Goal: Information Seeking & Learning: Learn about a topic

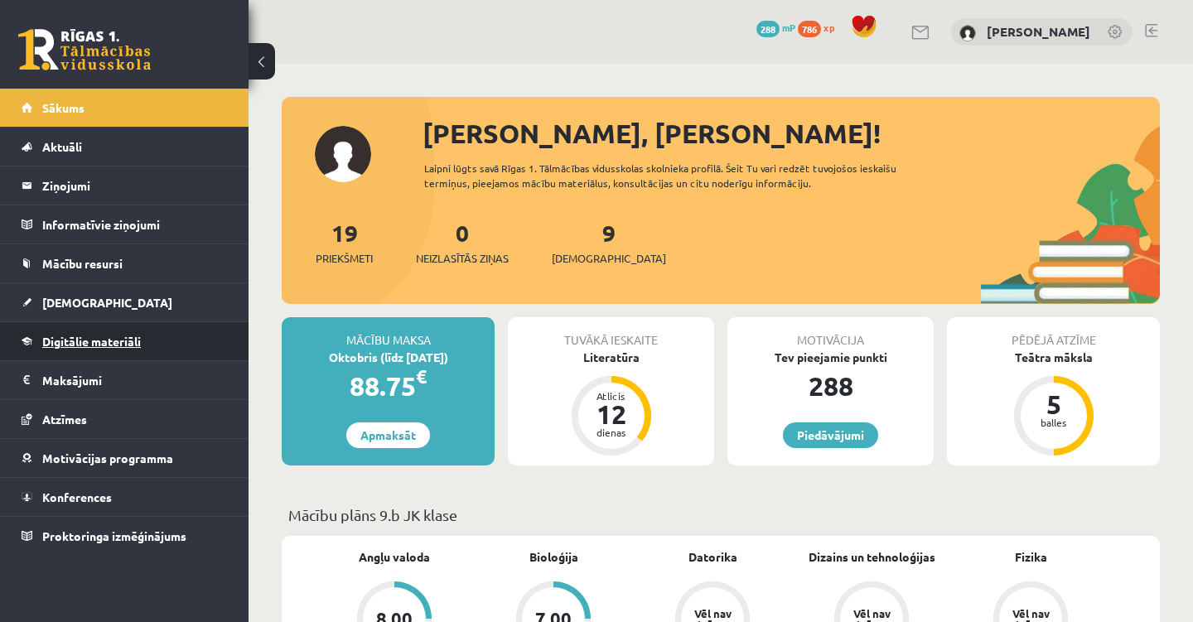
click at [90, 334] on link "Digitālie materiāli" at bounding box center [125, 341] width 206 height 38
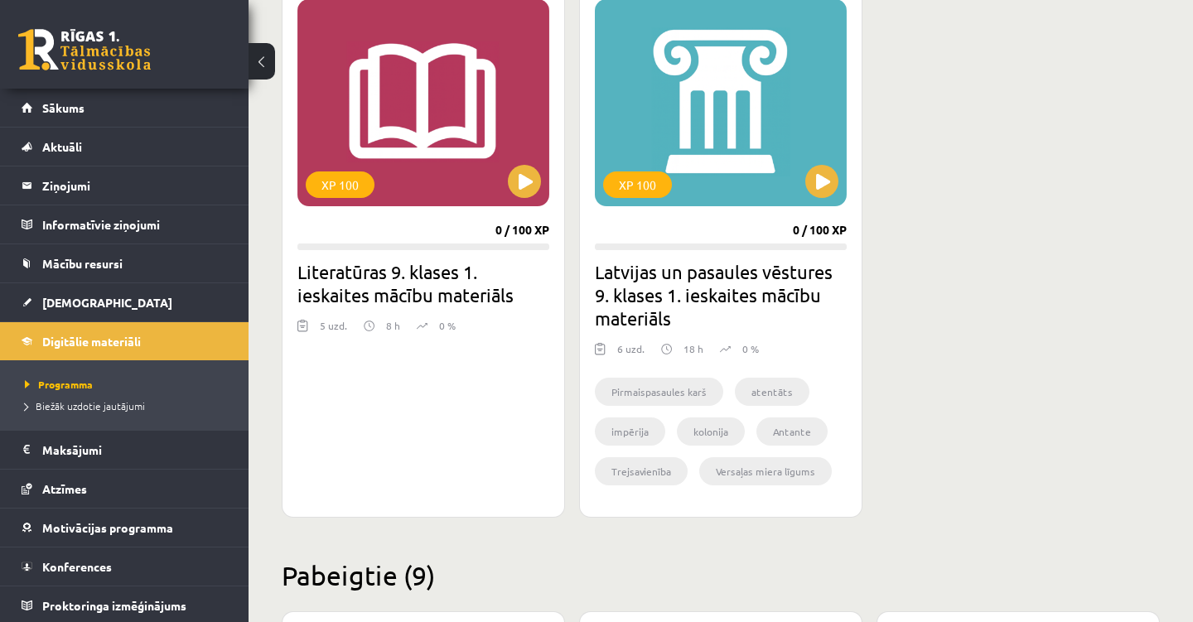
scroll to position [902, 0]
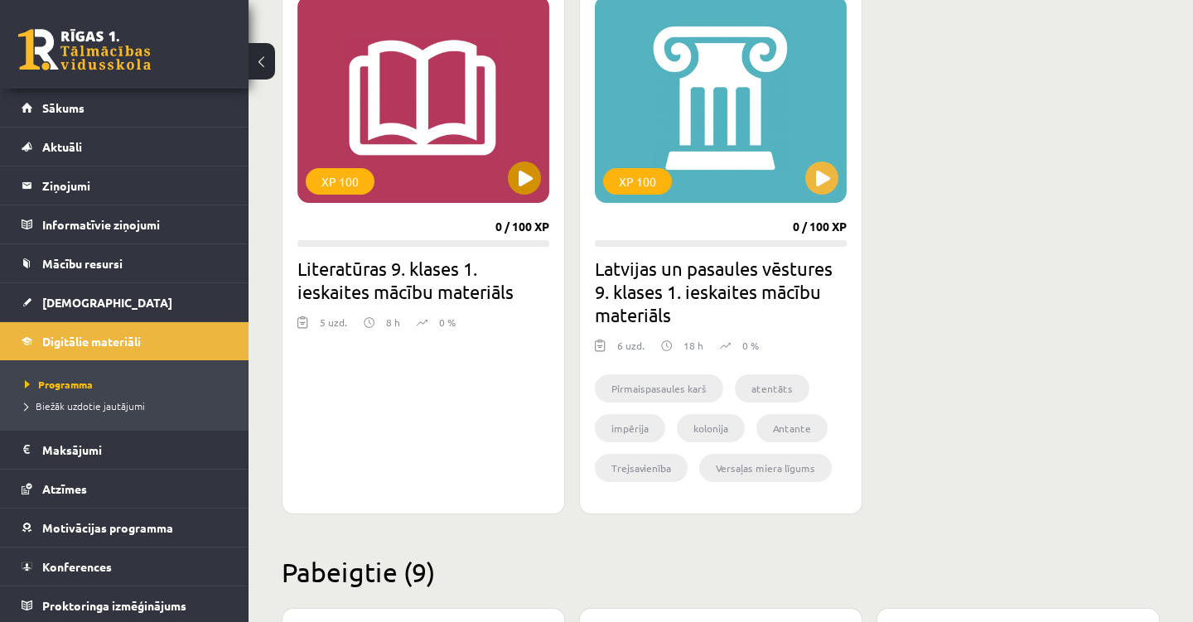
click at [524, 181] on button at bounding box center [524, 178] width 33 height 33
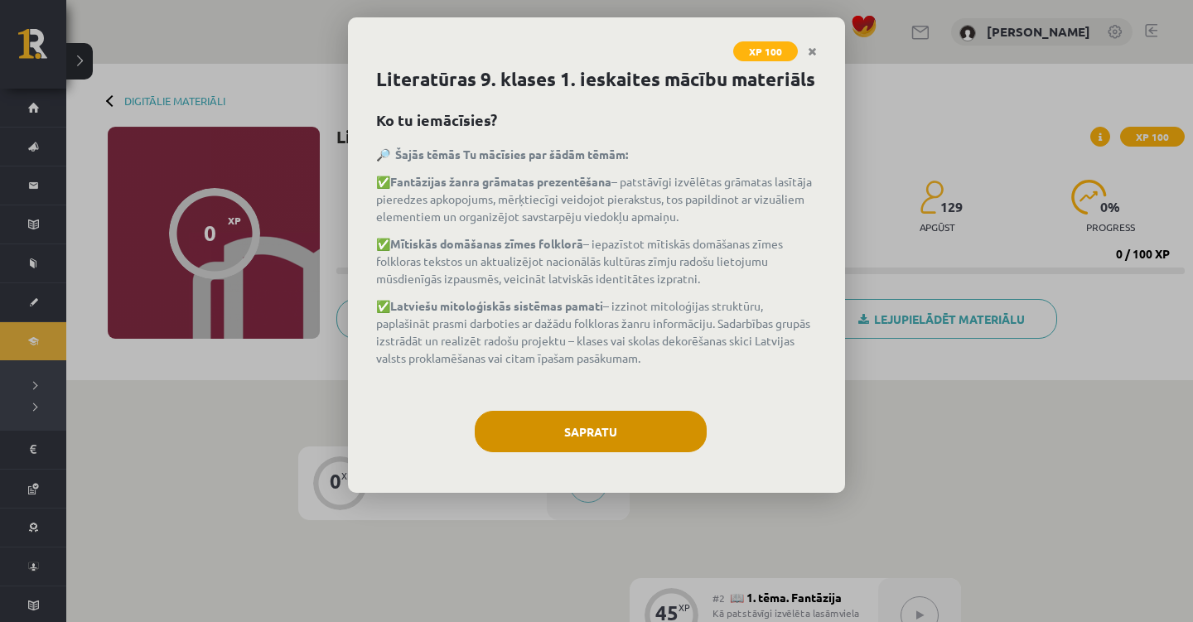
click at [559, 440] on button "Sapratu" at bounding box center [591, 431] width 232 height 41
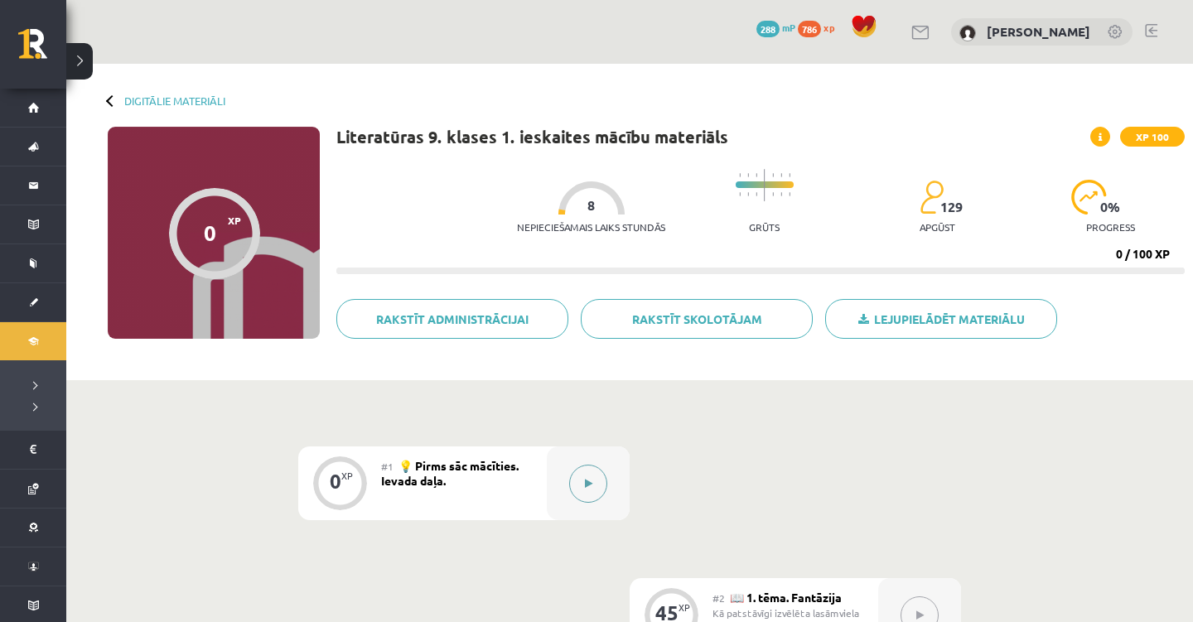
click at [590, 503] on div at bounding box center [588, 484] width 83 height 74
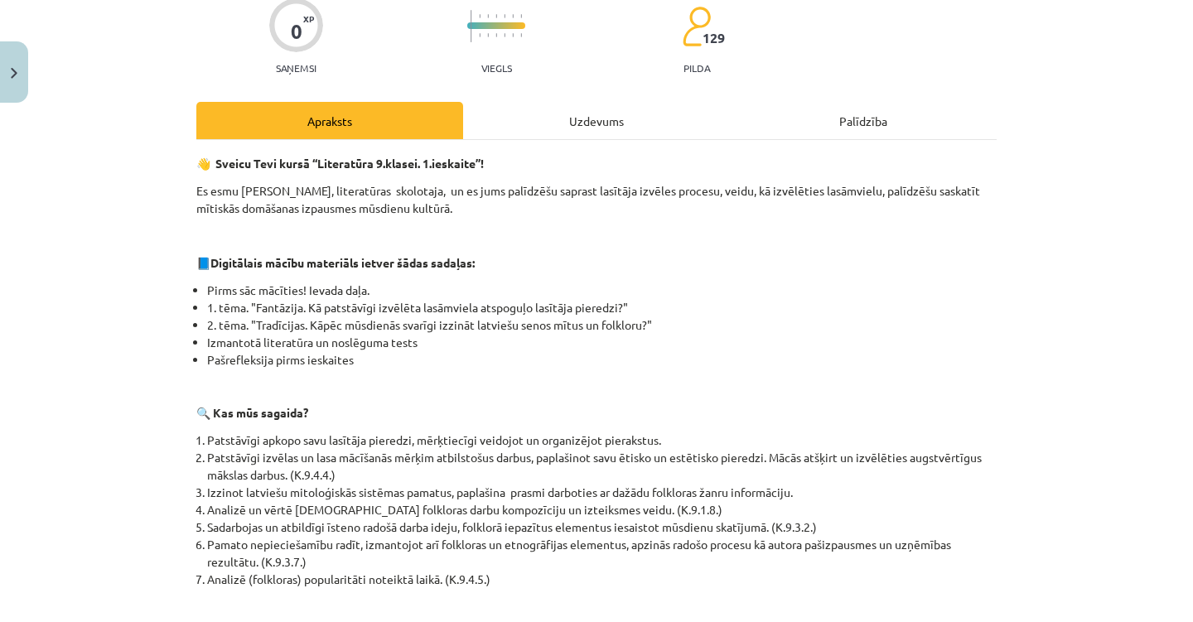
scroll to position [139, 0]
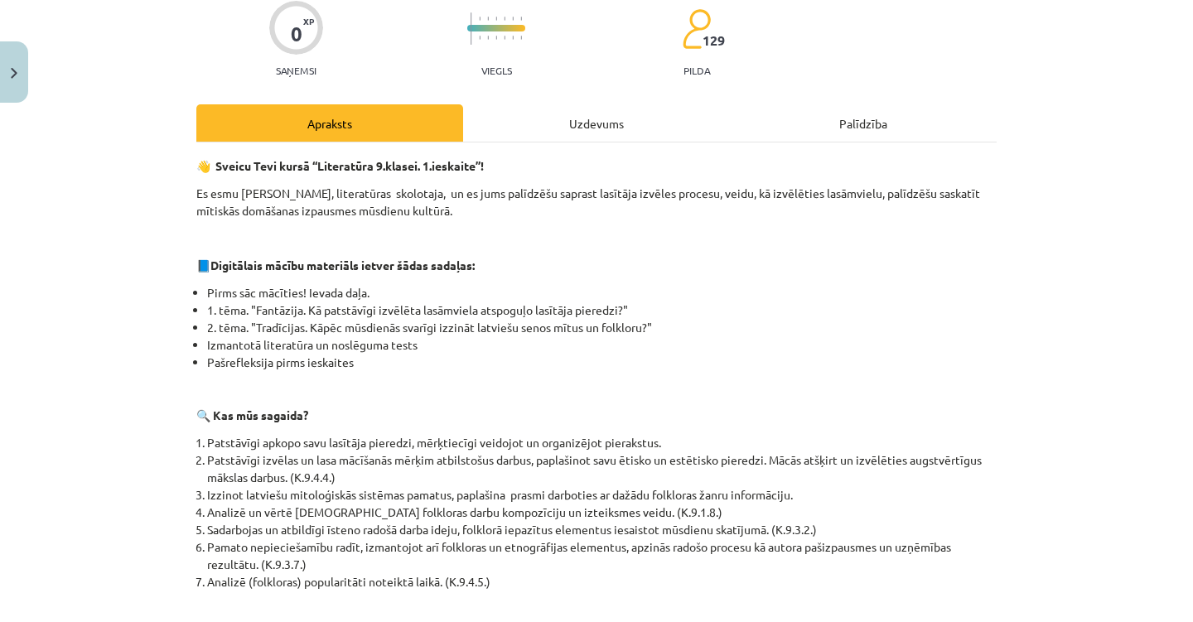
click at [524, 108] on div "Uzdevums" at bounding box center [596, 122] width 267 height 37
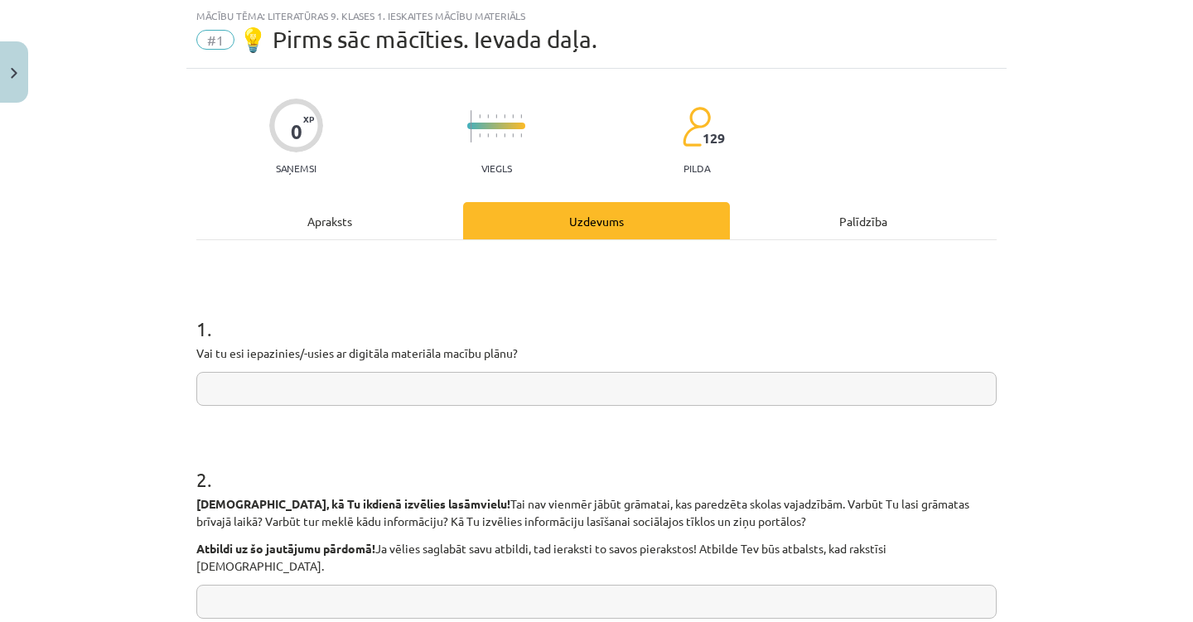
click at [444, 375] on input "text" at bounding box center [596, 389] width 801 height 34
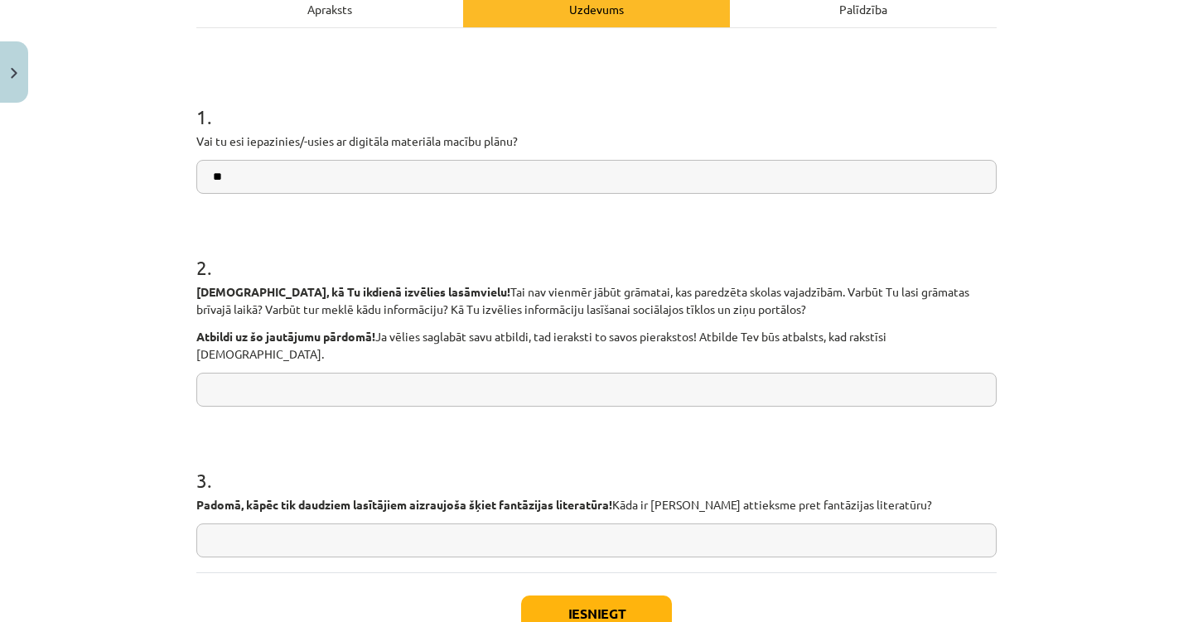
scroll to position [261, 0]
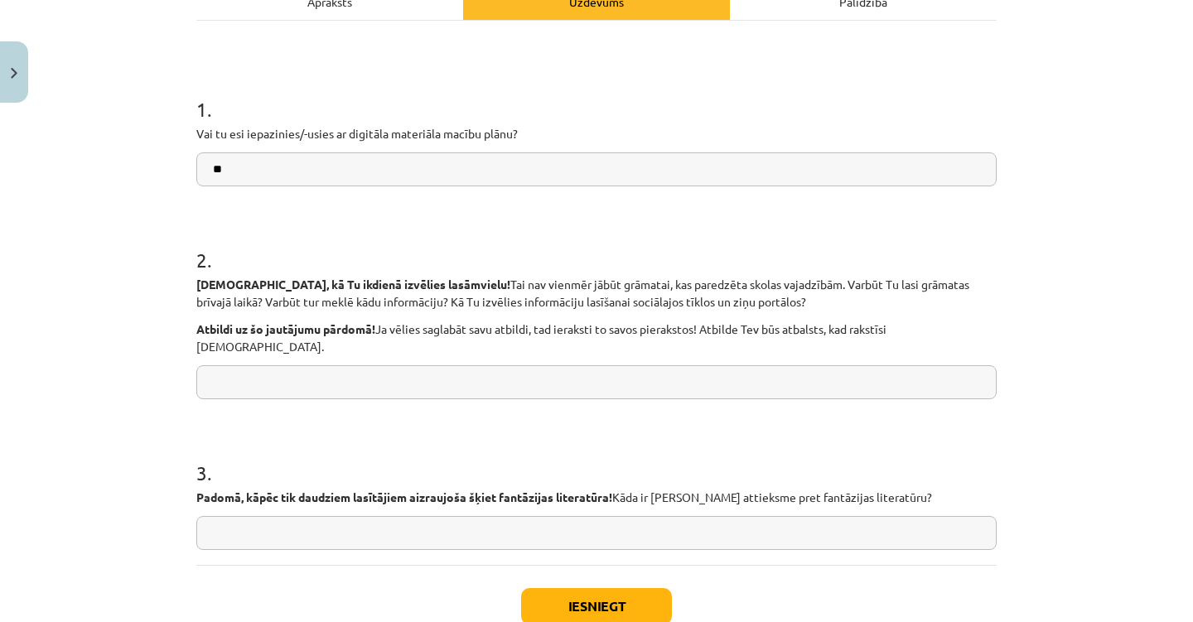
type input "**"
click at [334, 380] on input "text" at bounding box center [596, 382] width 801 height 34
click at [543, 597] on button "Iesniegt" at bounding box center [596, 606] width 151 height 36
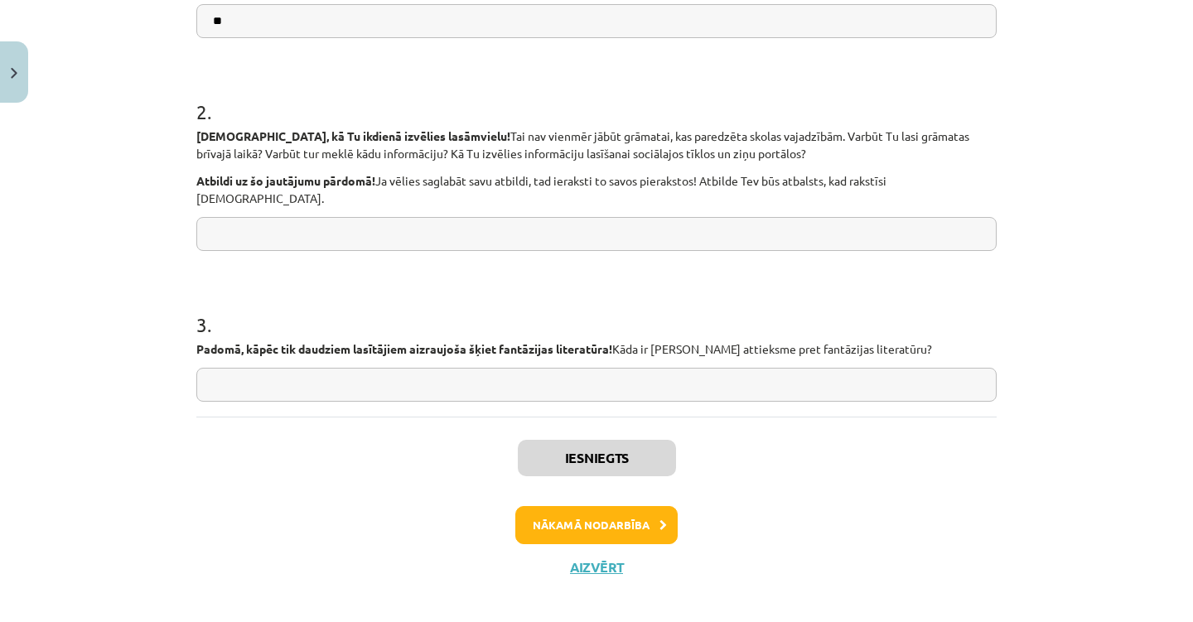
scroll to position [409, 0]
click at [567, 507] on button "Nākamā nodarbība" at bounding box center [596, 526] width 162 height 38
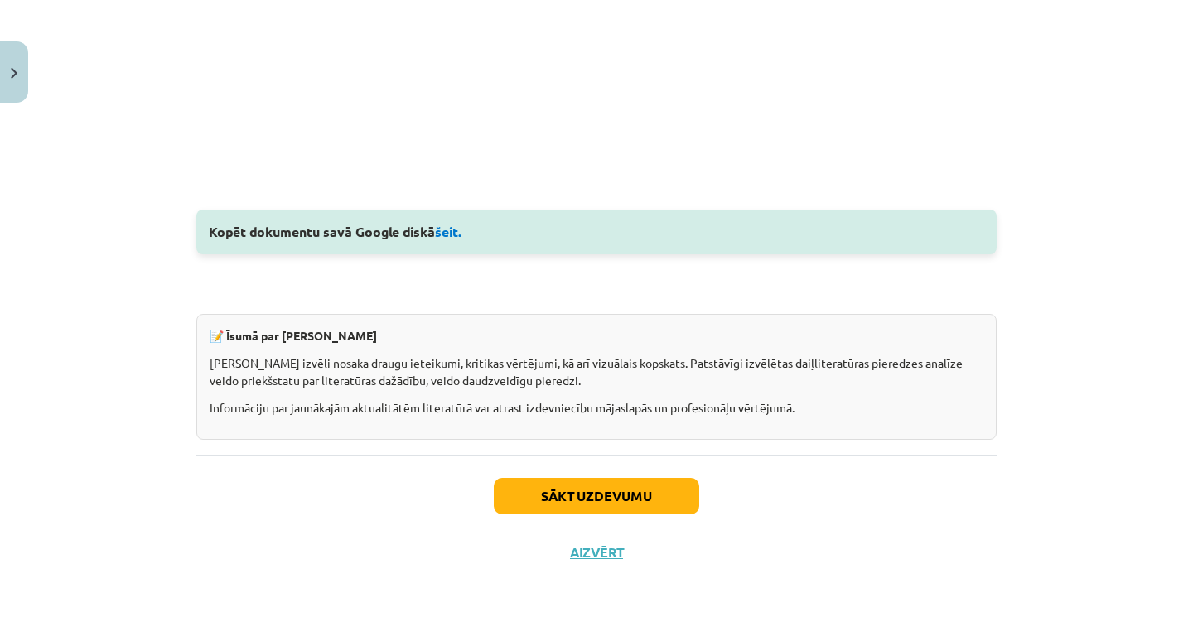
scroll to position [2177, 0]
click at [453, 231] on link "šeit." at bounding box center [448, 231] width 27 height 17
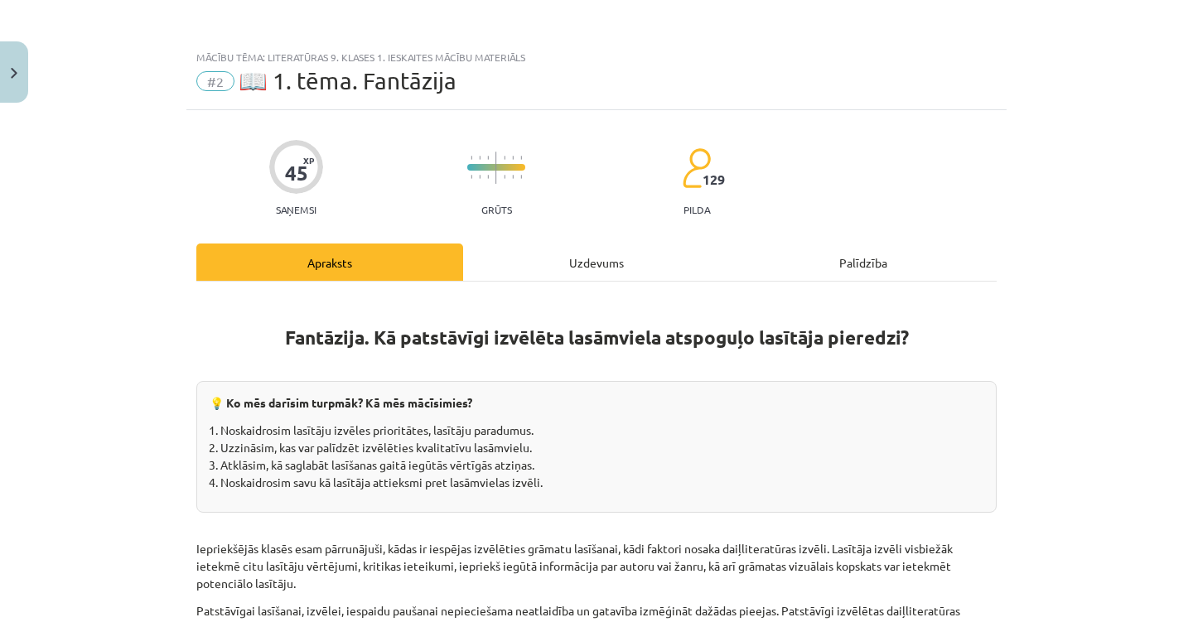
scroll to position [0, 0]
click at [581, 312] on h1 "Fantāzija. Kā patstāvīgi izvēlēta lasāmviela atspoguļo lasītāja pieredzi?" at bounding box center [596, 323] width 801 height 52
drag, startPoint x: 575, startPoint y: 290, endPoint x: 572, endPoint y: 282, distance: 8.9
click at [572, 280] on div "Uzdevums" at bounding box center [596, 262] width 267 height 37
